Goal: Task Accomplishment & Management: Use online tool/utility

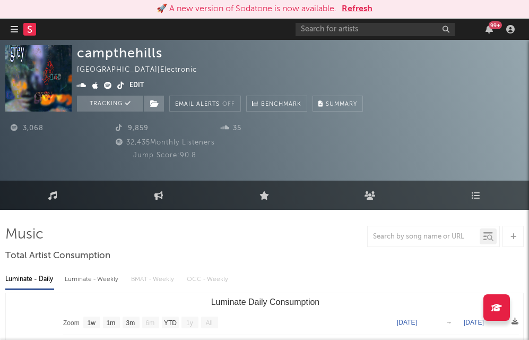
select select "1w"
click at [359, 3] on button "Refresh" at bounding box center [357, 9] width 31 height 13
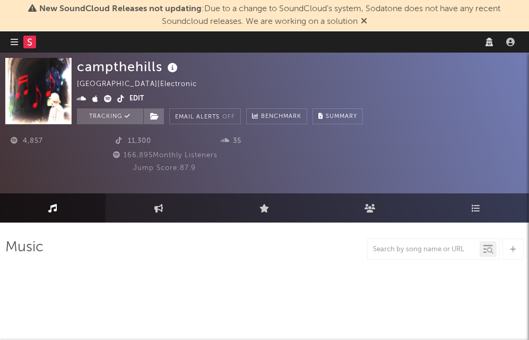
select select "recorded_music"
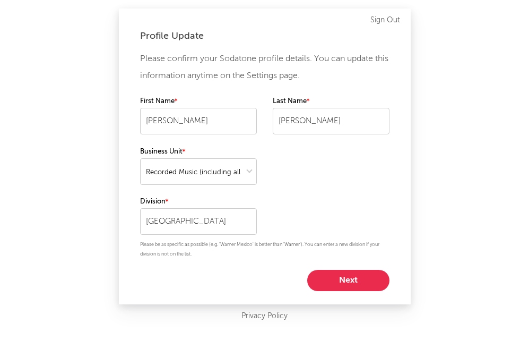
select select "recorded_music"
click at [343, 278] on button "Next" at bounding box center [348, 280] width 82 height 21
select select "assistant_coordinator"
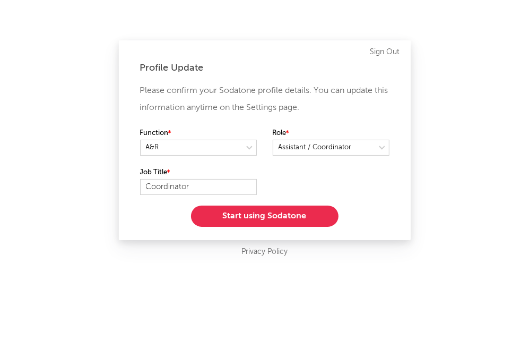
click at [293, 215] on button "Start using Sodatone" at bounding box center [265, 216] width 148 height 21
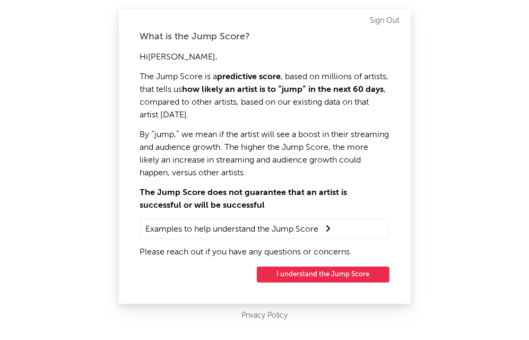
click at [326, 273] on button "I understand the Jump Score" at bounding box center [323, 275] width 133 height 16
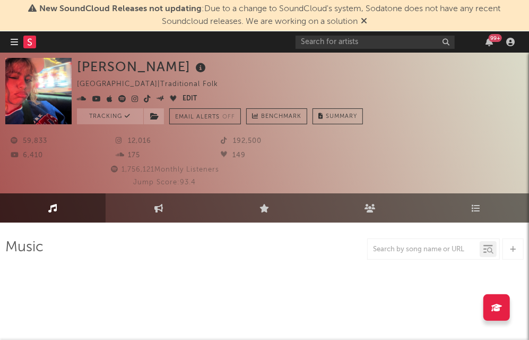
select select "1w"
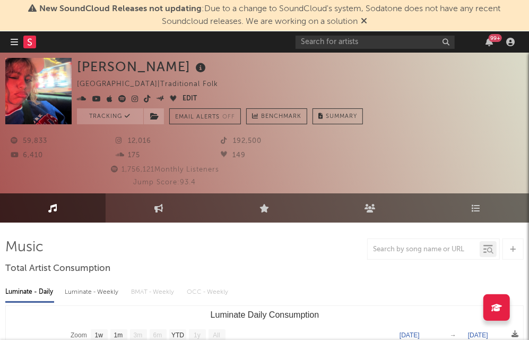
click at [14, 44] on icon "button" at bounding box center [14, 42] width 7 height 8
click at [31, 40] on rect at bounding box center [29, 42] width 13 height 13
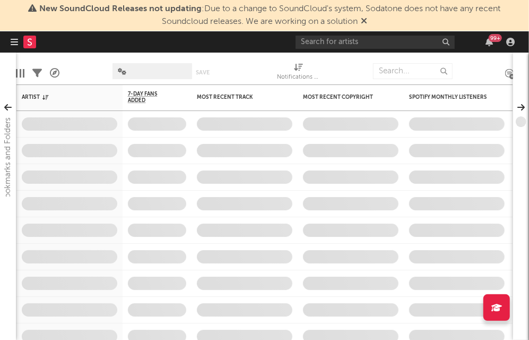
click at [367, 18] on icon at bounding box center [364, 20] width 6 height 8
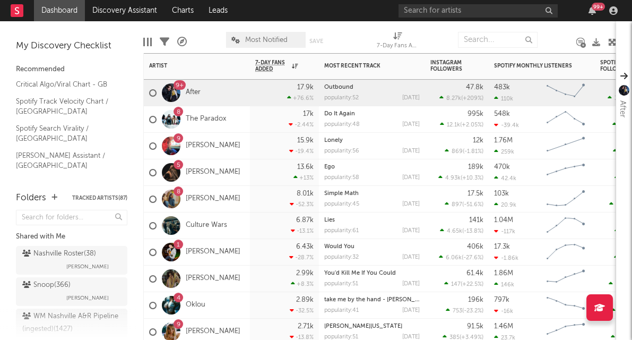
click at [260, 147] on div "15.9k -19.4 %" at bounding box center [284, 146] width 58 height 26
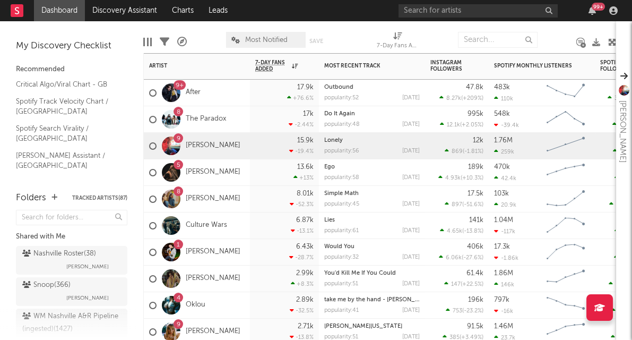
click at [265, 208] on div "8.01k -52.3 %" at bounding box center [284, 199] width 58 height 26
